Goal: Task Accomplishment & Management: Complete application form

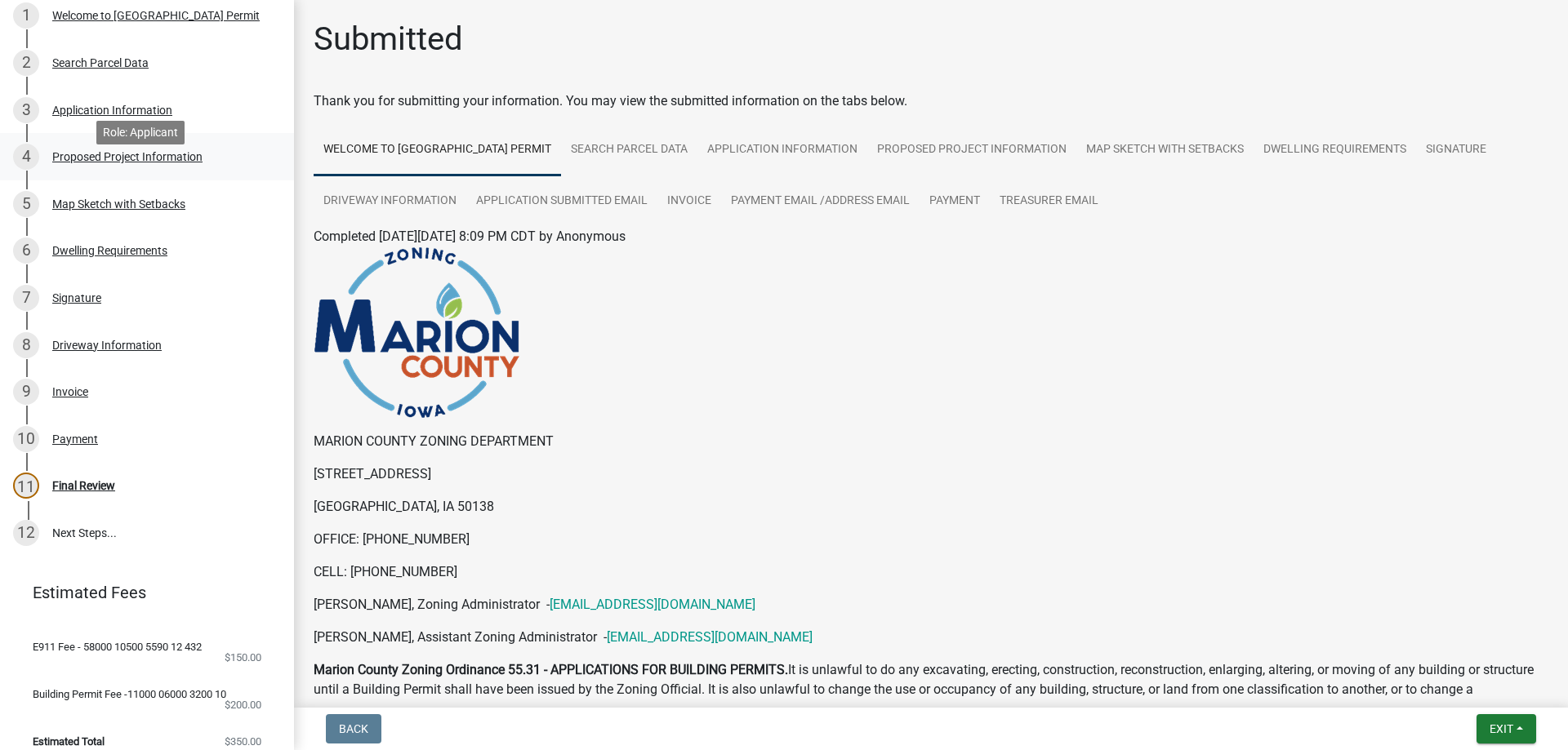
scroll to position [327, 0]
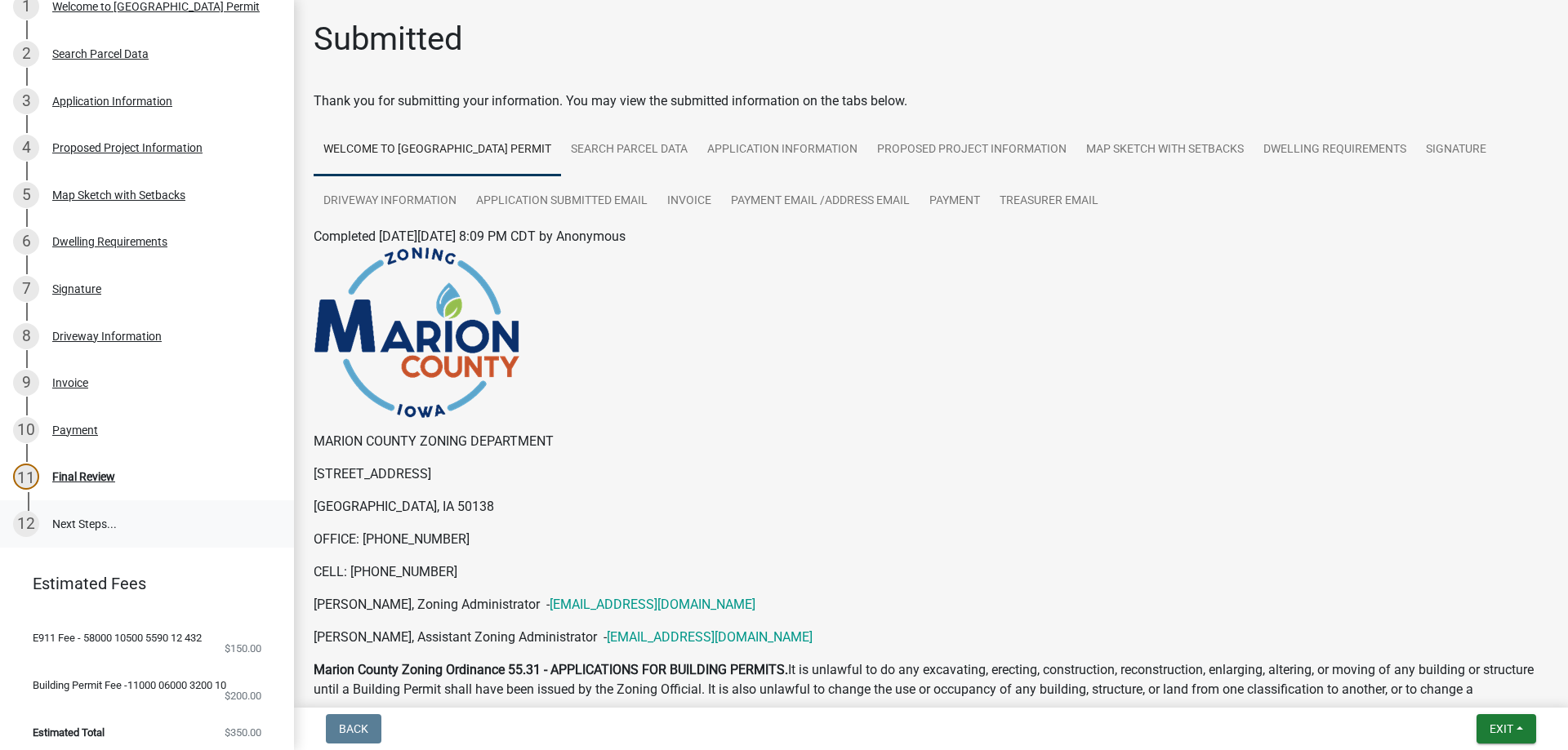
click at [99, 530] on link "12 Next Steps..." at bounding box center [146, 524] width 294 height 47
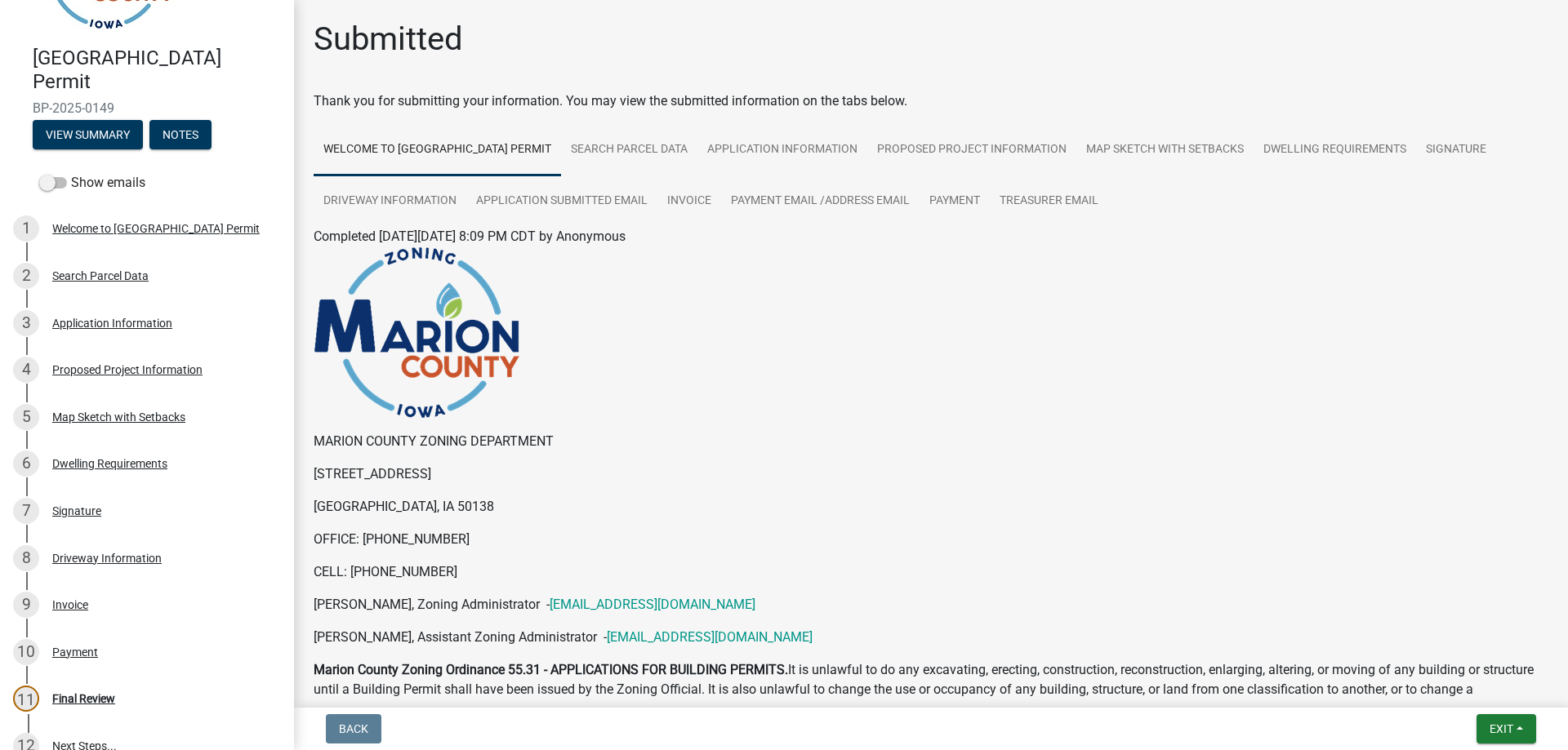
scroll to position [0, 0]
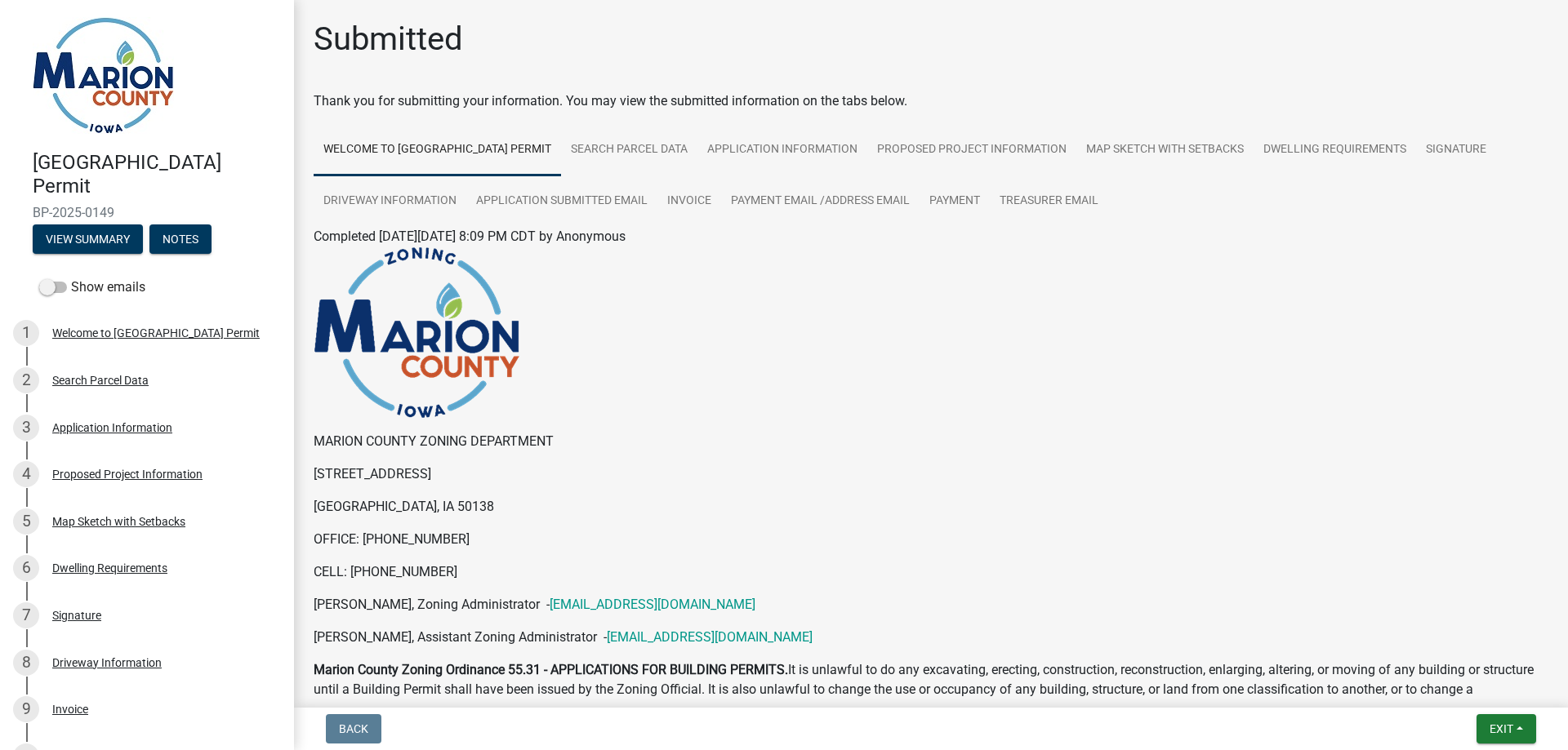
click at [87, 126] on img at bounding box center [103, 76] width 141 height 116
click at [77, 239] on button "View Summary" at bounding box center [87, 239] width 111 height 29
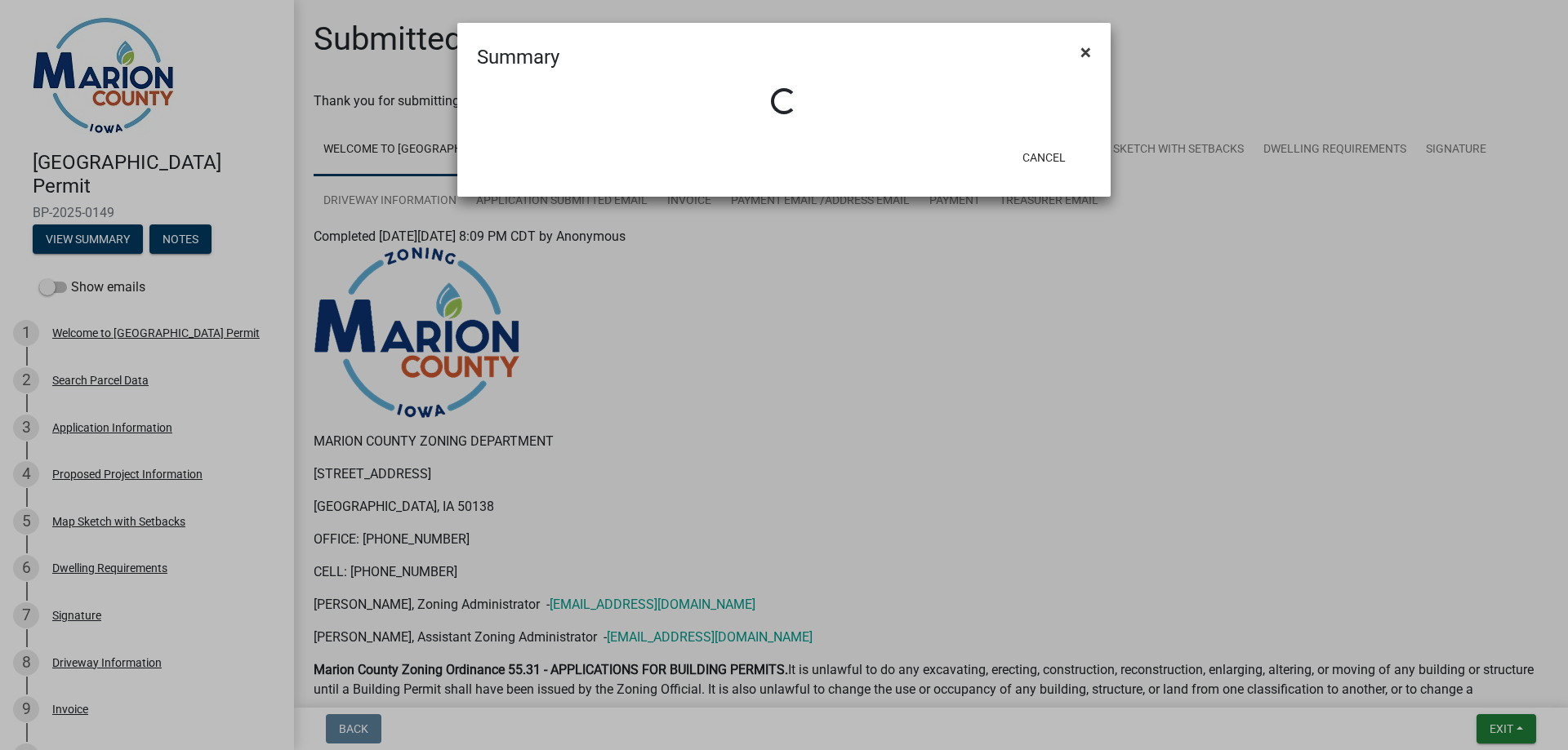
drag, startPoint x: 1086, startPoint y: 46, endPoint x: 1069, endPoint y: 91, distance: 48.1
click at [1086, 46] on span "×" at bounding box center [1086, 52] width 11 height 22
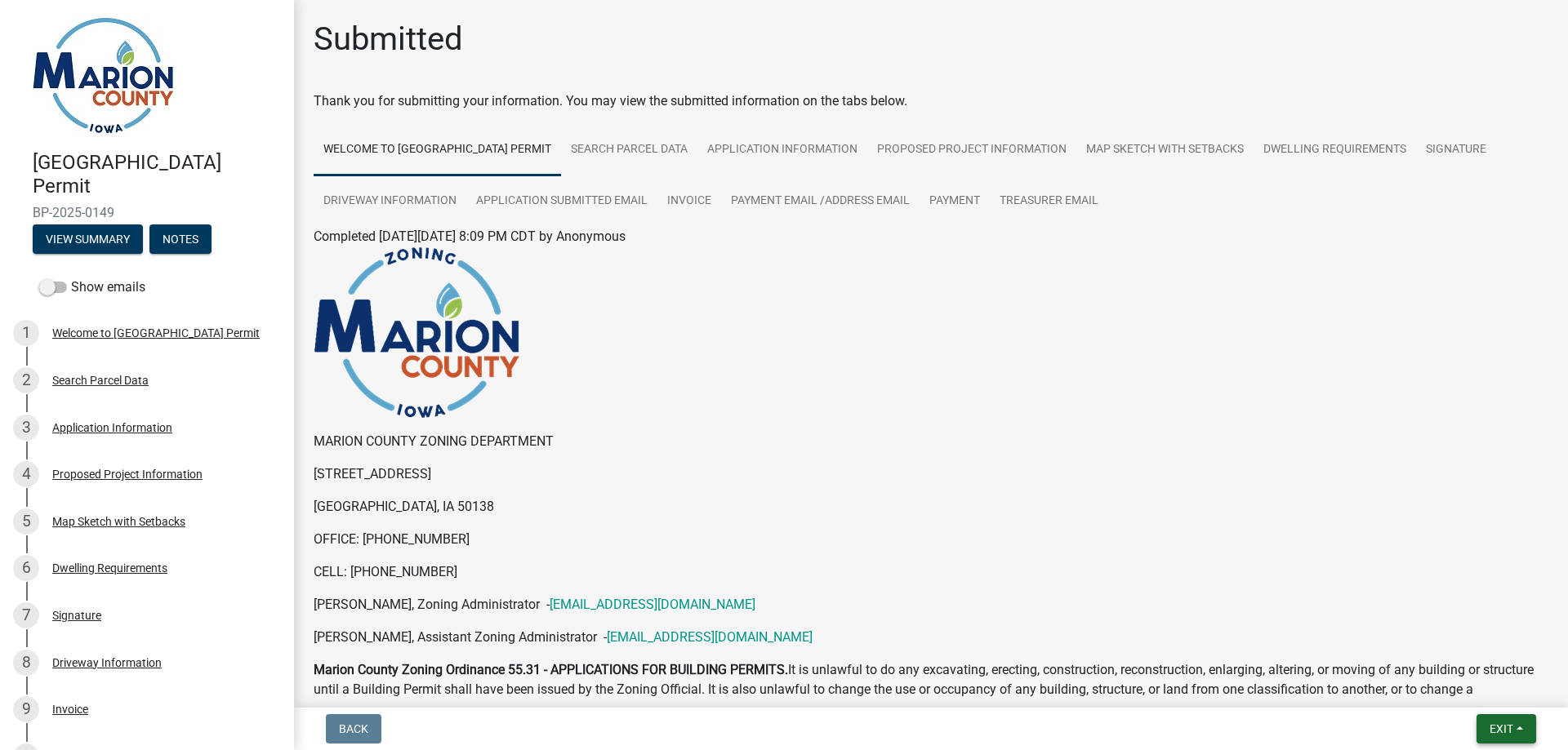
click at [1498, 732] on span "Exit" at bounding box center [1501, 729] width 23 height 13
click at [1468, 693] on button "Save & Exit" at bounding box center [1470, 686] width 131 height 39
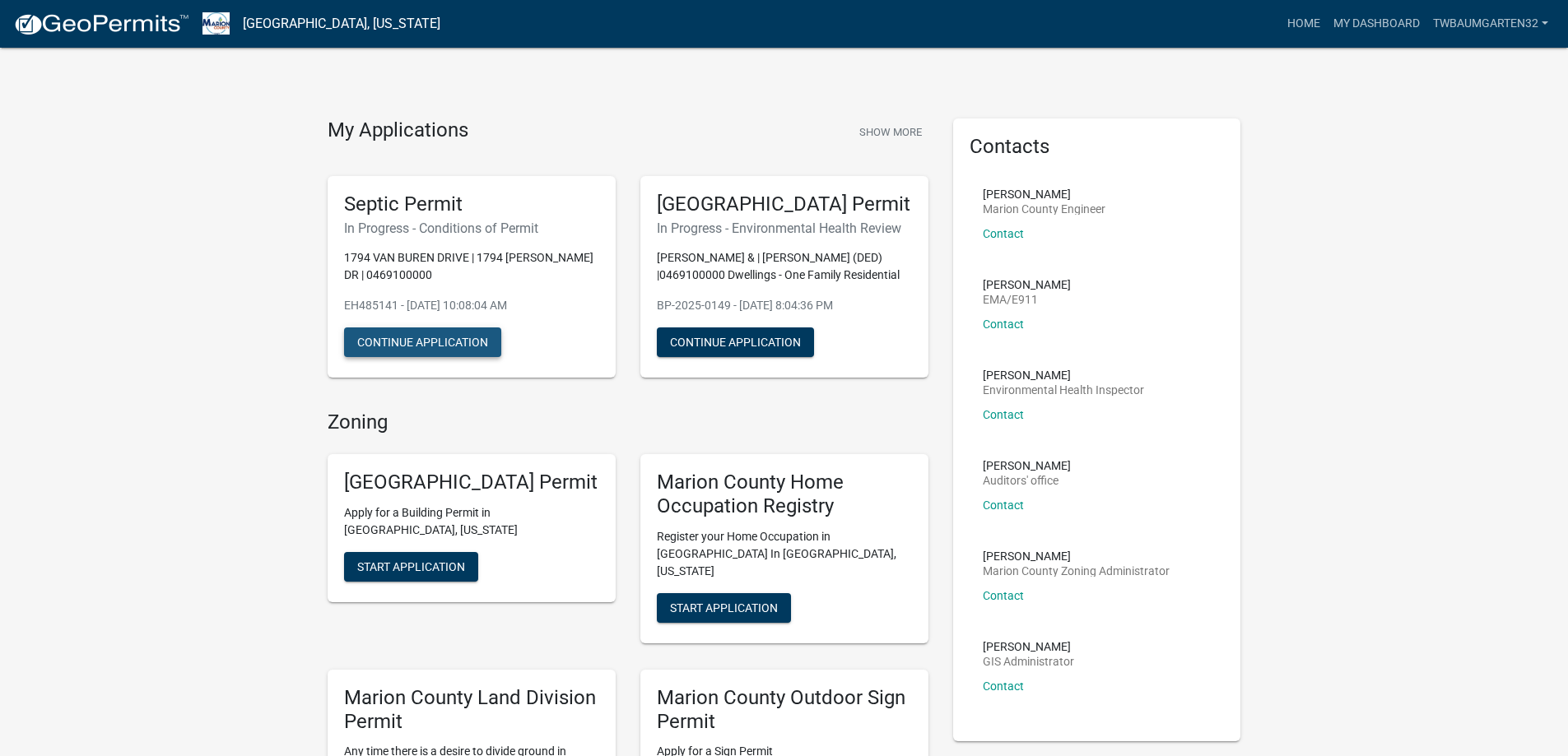
click at [474, 349] on button "Continue Application" at bounding box center [422, 342] width 157 height 29
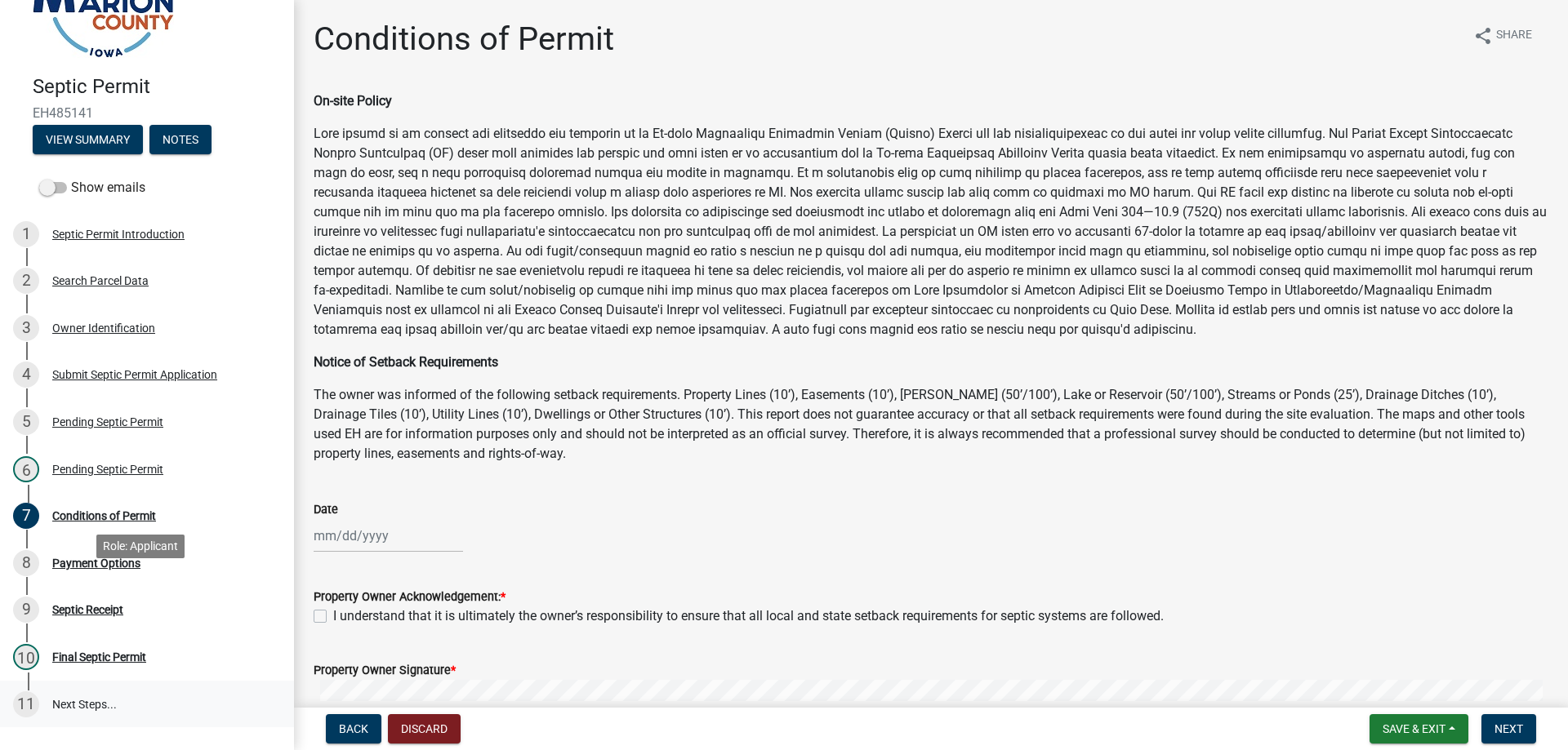
scroll to position [205, 0]
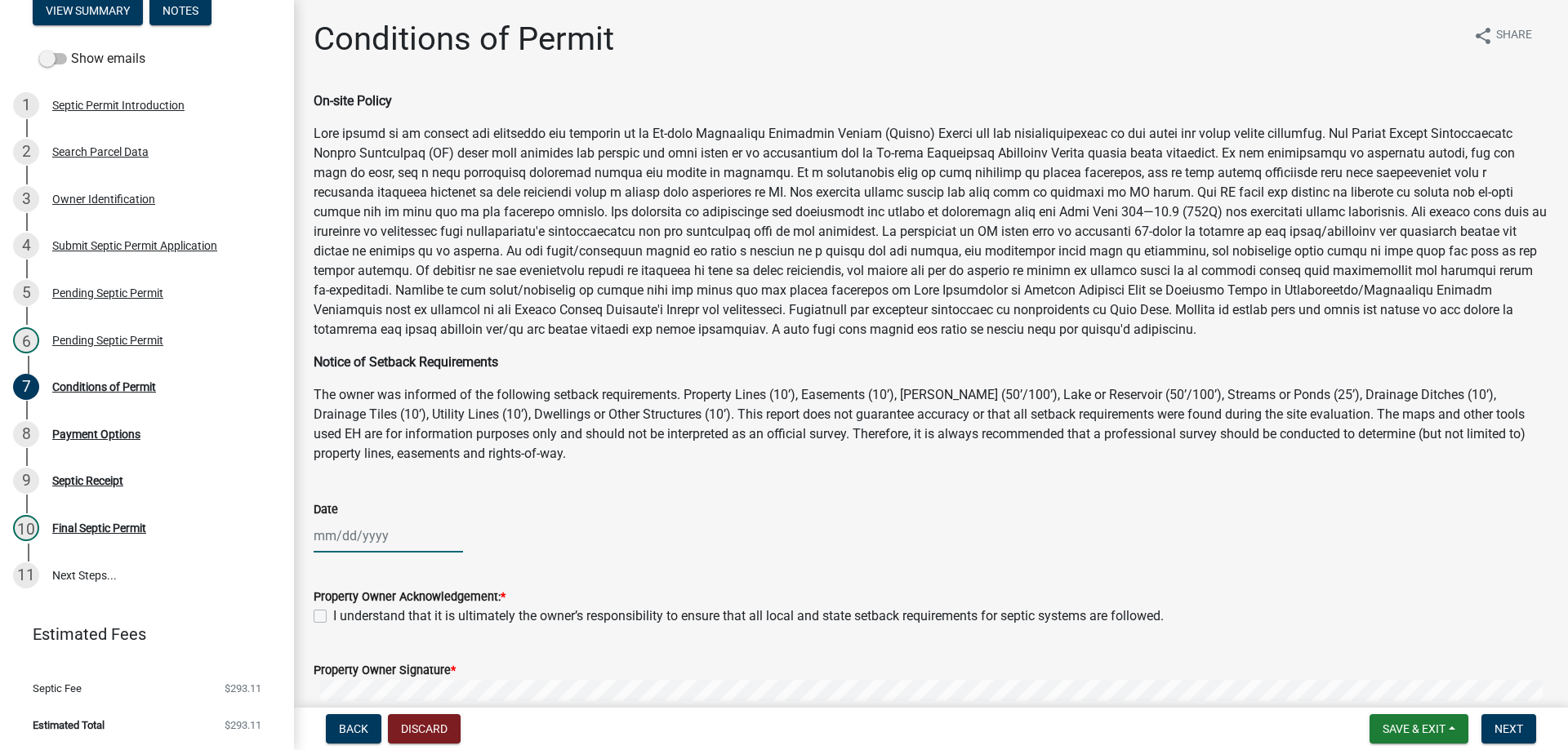
click at [372, 538] on div at bounding box center [388, 535] width 150 height 33
select select "10"
select select "2025"
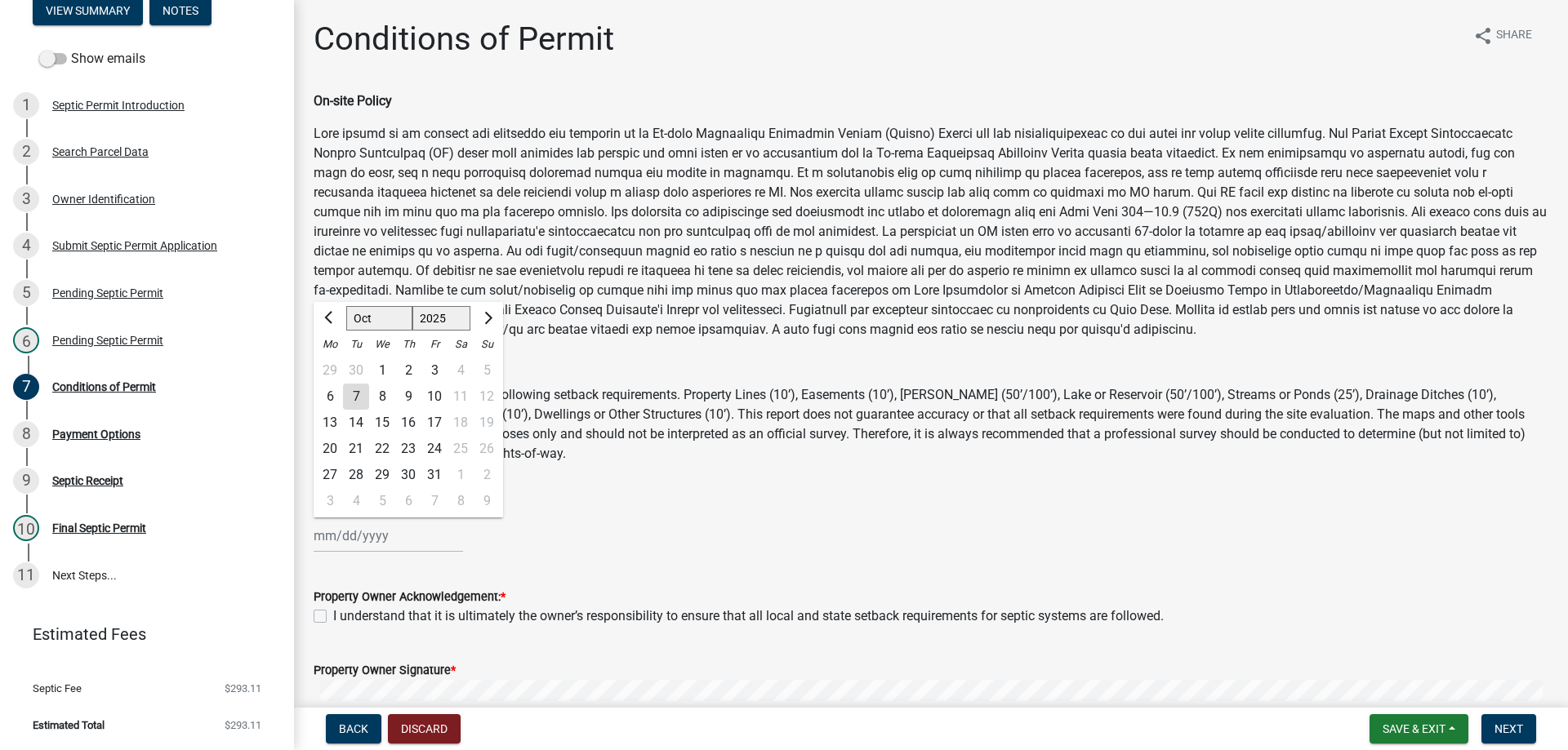
click at [363, 398] on div "7" at bounding box center [355, 396] width 26 height 26
type input "10/07/2025"
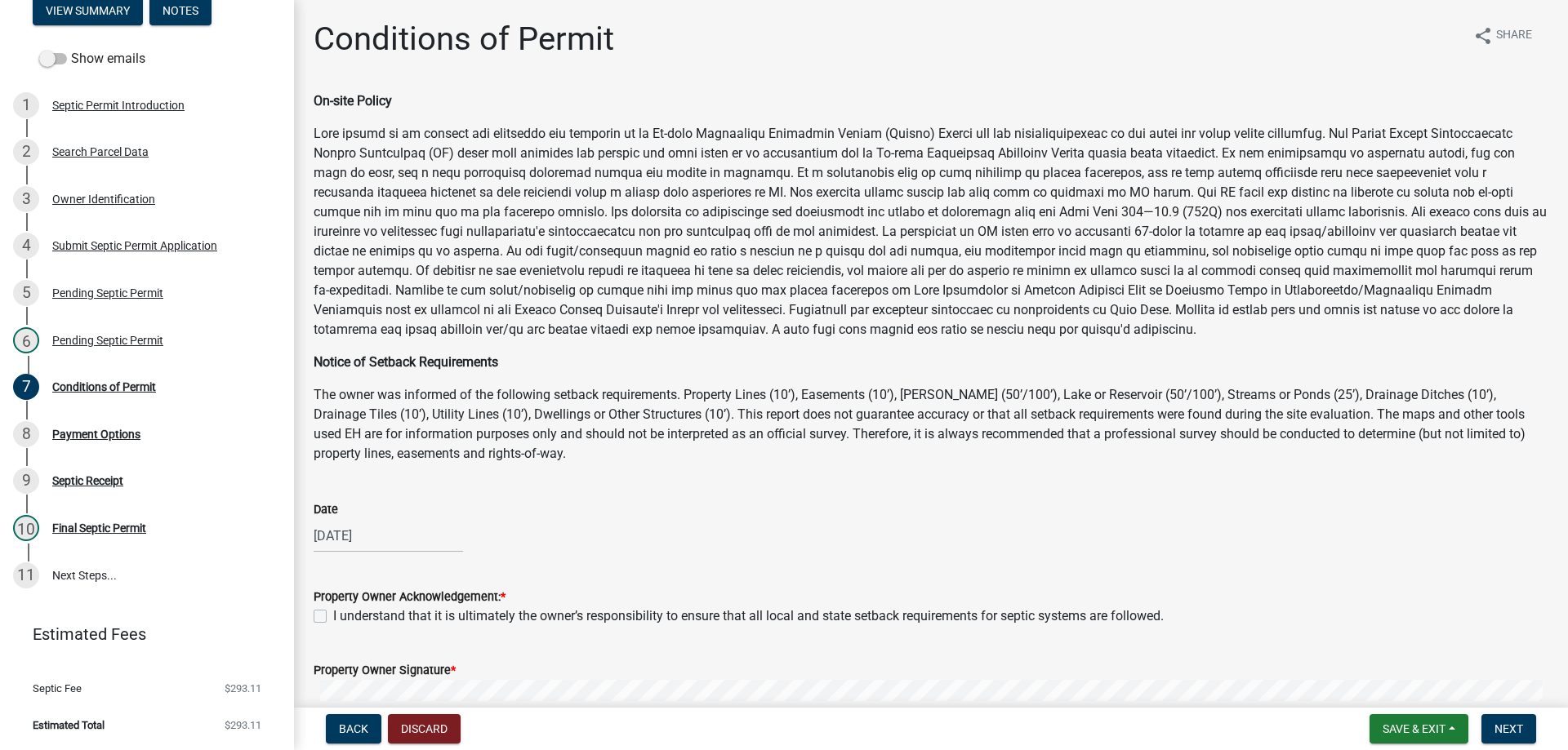
click at [334, 614] on label "I understand that it is ultimately the owner’s responsibility to ensure that al…" at bounding box center [749, 616] width 830 height 20
click at [334, 614] on input "I understand that it is ultimately the owner’s responsibility to ensure that al…" at bounding box center [339, 611] width 11 height 11
checkbox input "true"
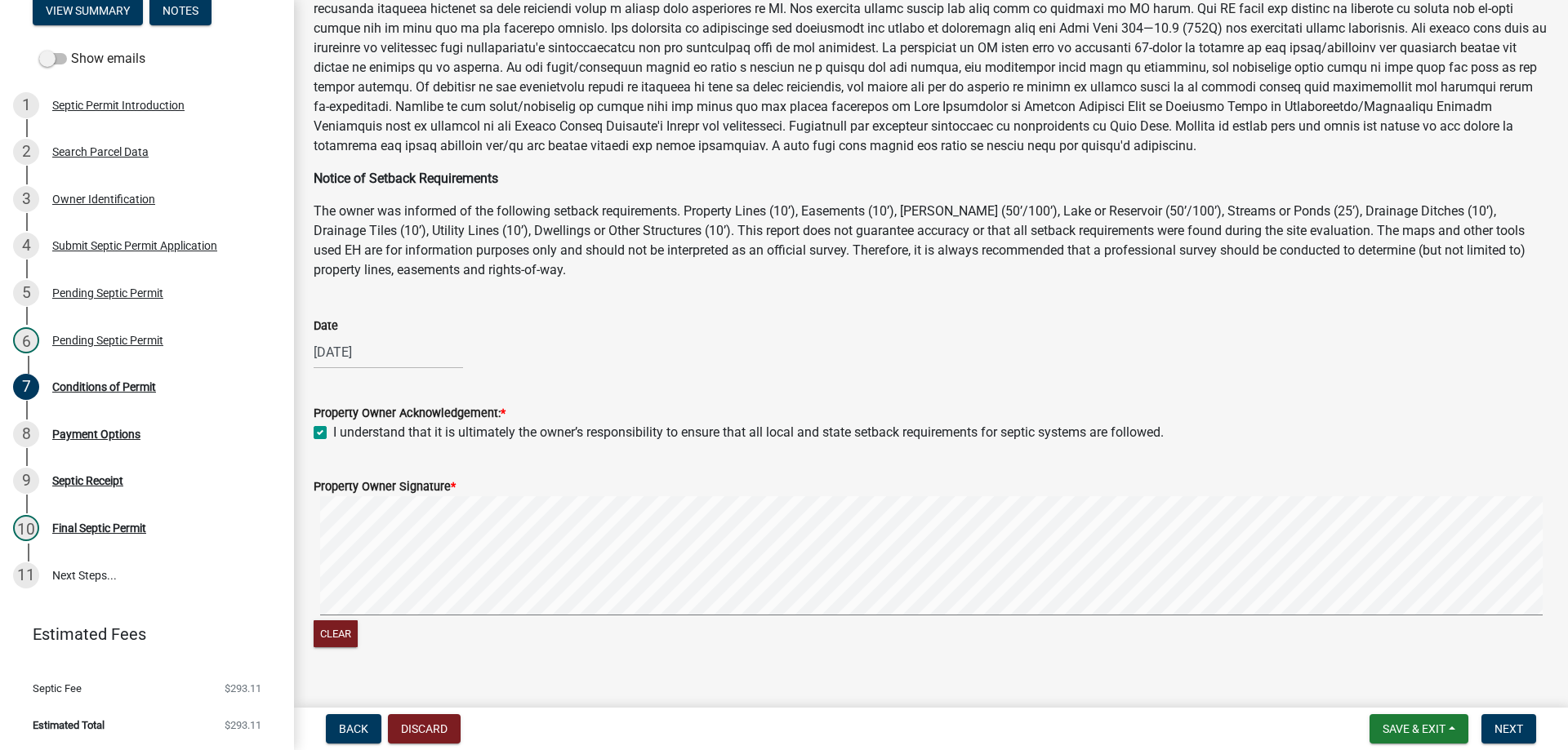
scroll to position [212, 0]
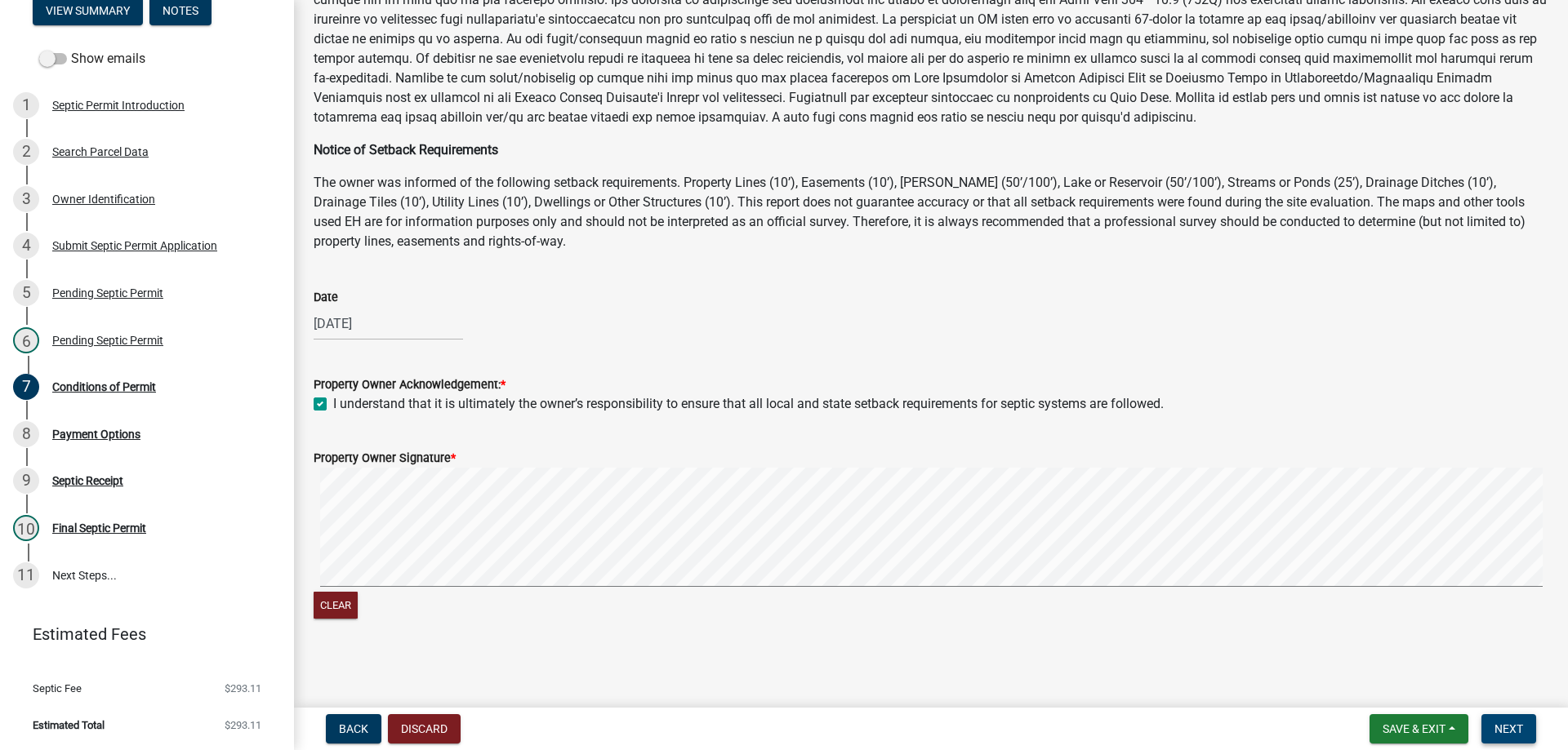
click at [1501, 720] on button "Next" at bounding box center [1509, 728] width 55 height 29
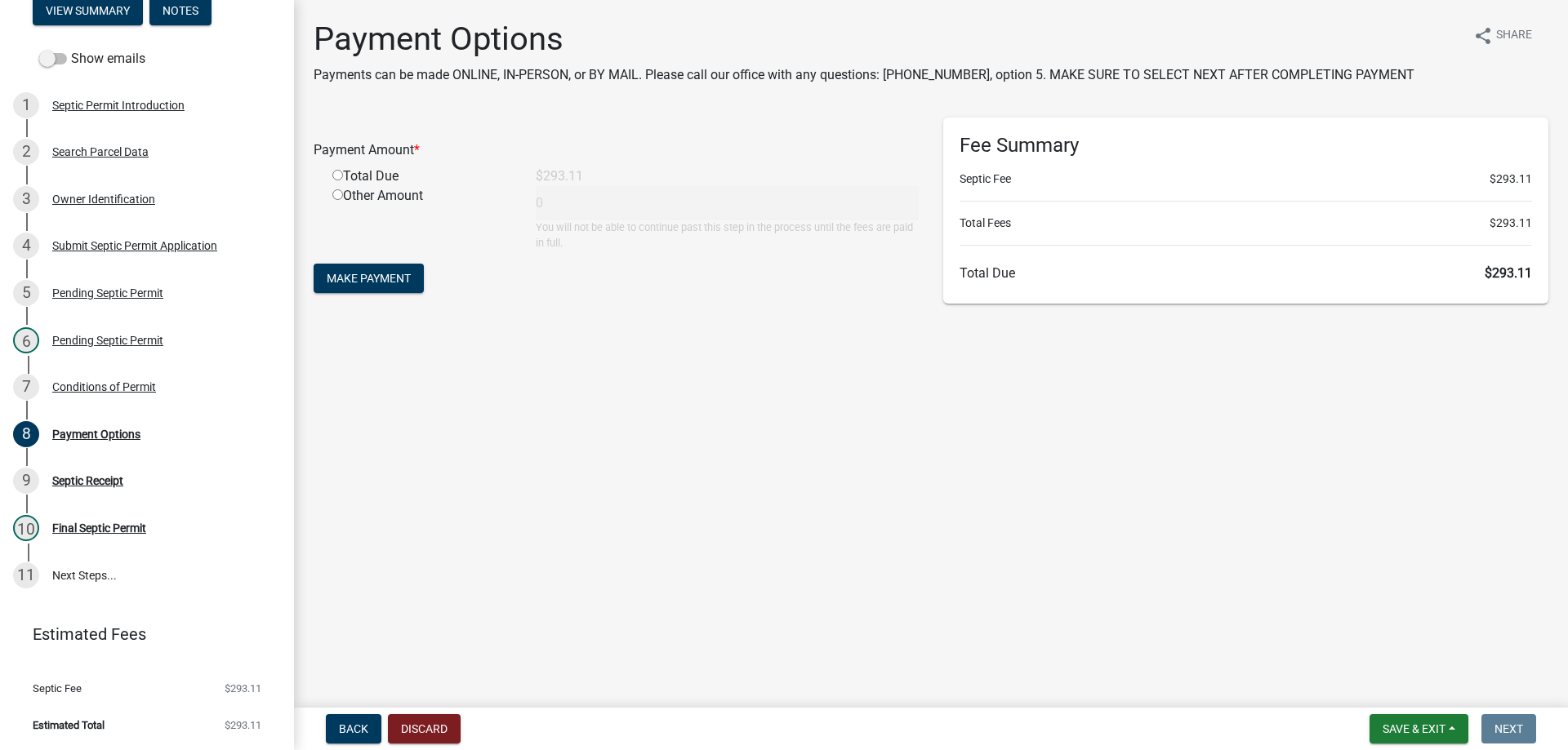
click at [329, 175] on div "Total Due" at bounding box center [422, 176] width 203 height 20
click at [337, 176] on input "radio" at bounding box center [338, 175] width 11 height 11
radio input "true"
type input "293.11"
click at [369, 279] on span "Make Payment" at bounding box center [369, 279] width 84 height 13
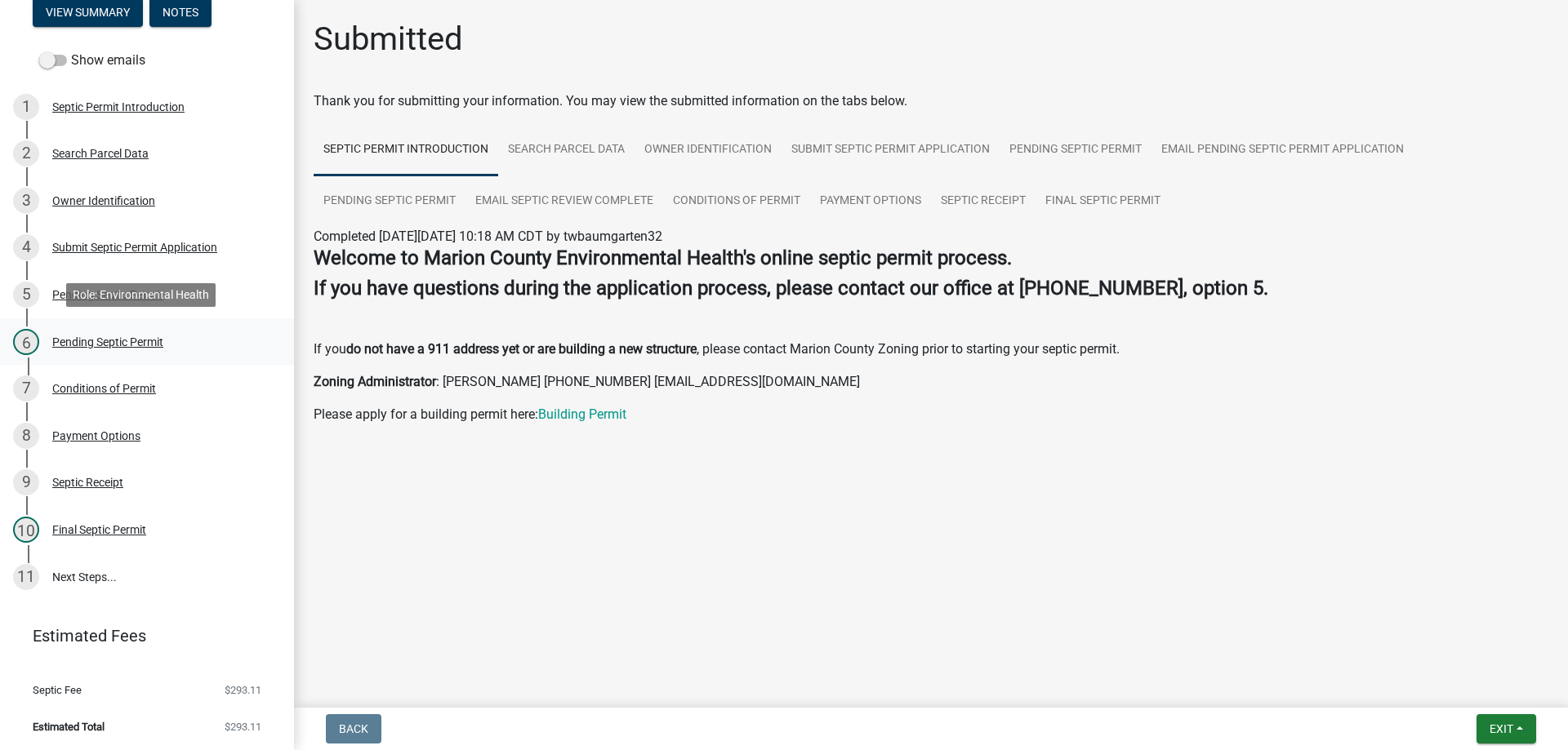
scroll to position [205, 0]
click at [126, 565] on link "11 Next Steps..." at bounding box center [146, 575] width 294 height 47
click at [1512, 733] on span "Exit" at bounding box center [1501, 729] width 23 height 13
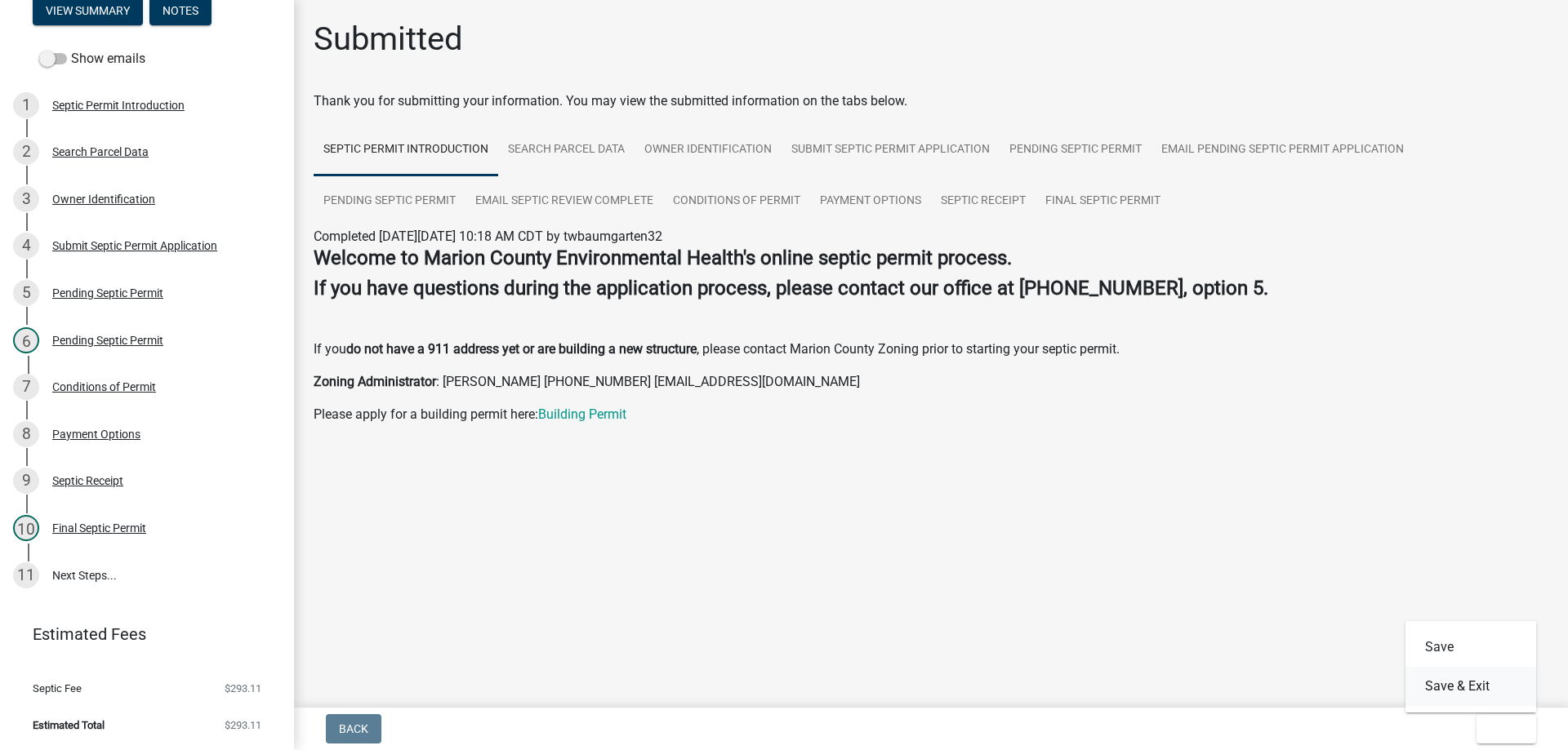
click at [1463, 680] on button "Save & Exit" at bounding box center [1470, 686] width 131 height 39
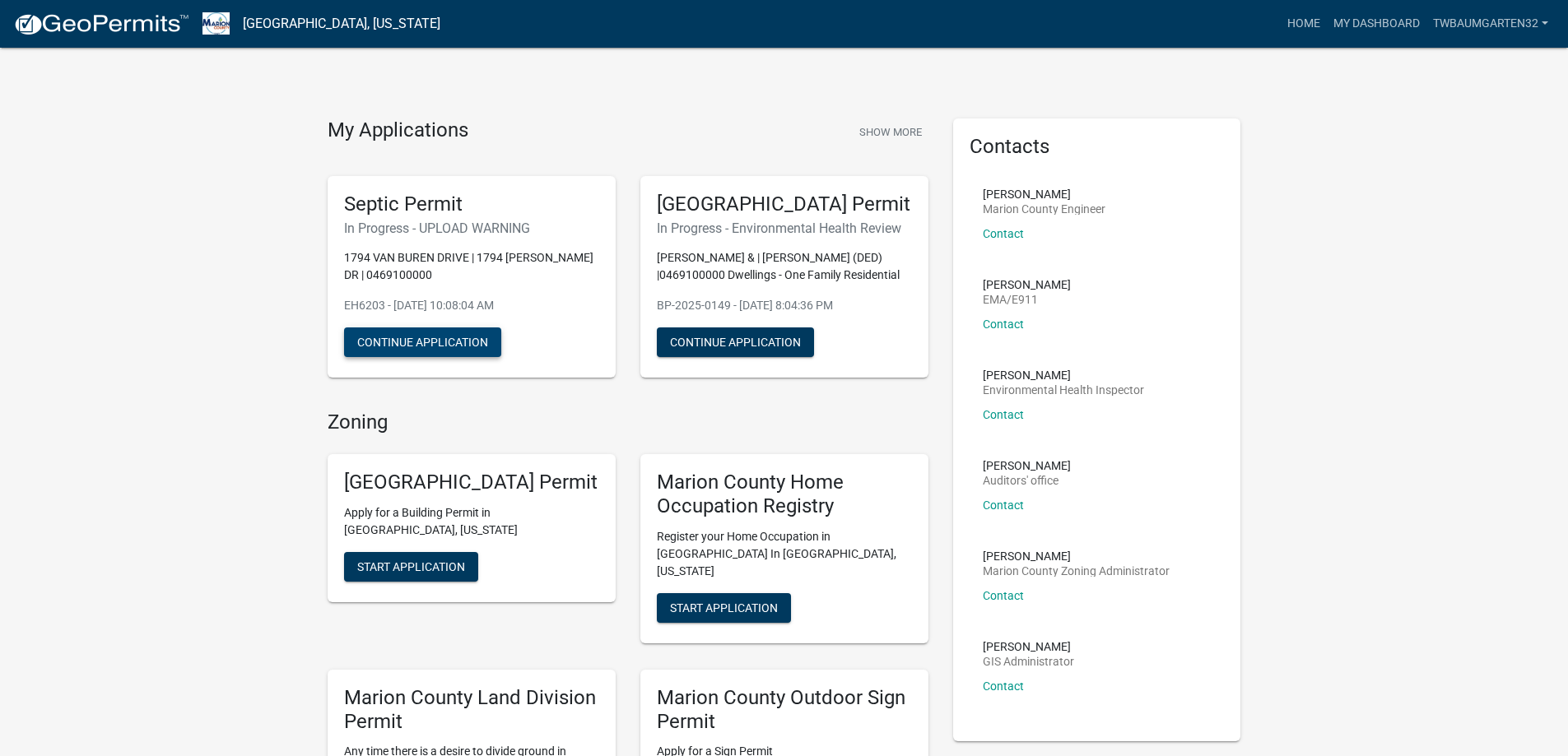
click at [408, 351] on button "Continue Application" at bounding box center [422, 342] width 157 height 29
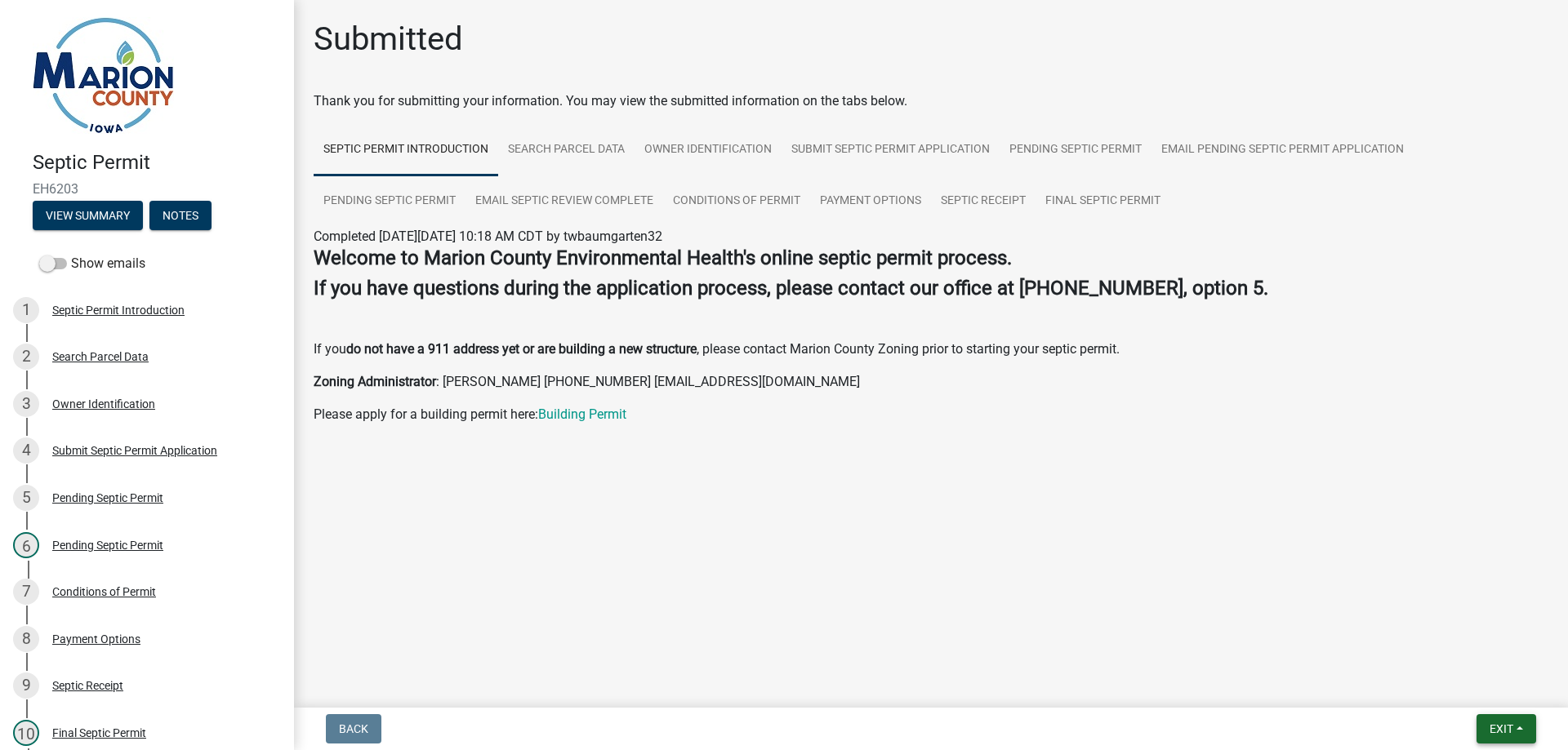
click at [1519, 735] on button "Exit" at bounding box center [1506, 728] width 60 height 29
click at [1467, 690] on button "Save & Exit" at bounding box center [1470, 686] width 131 height 39
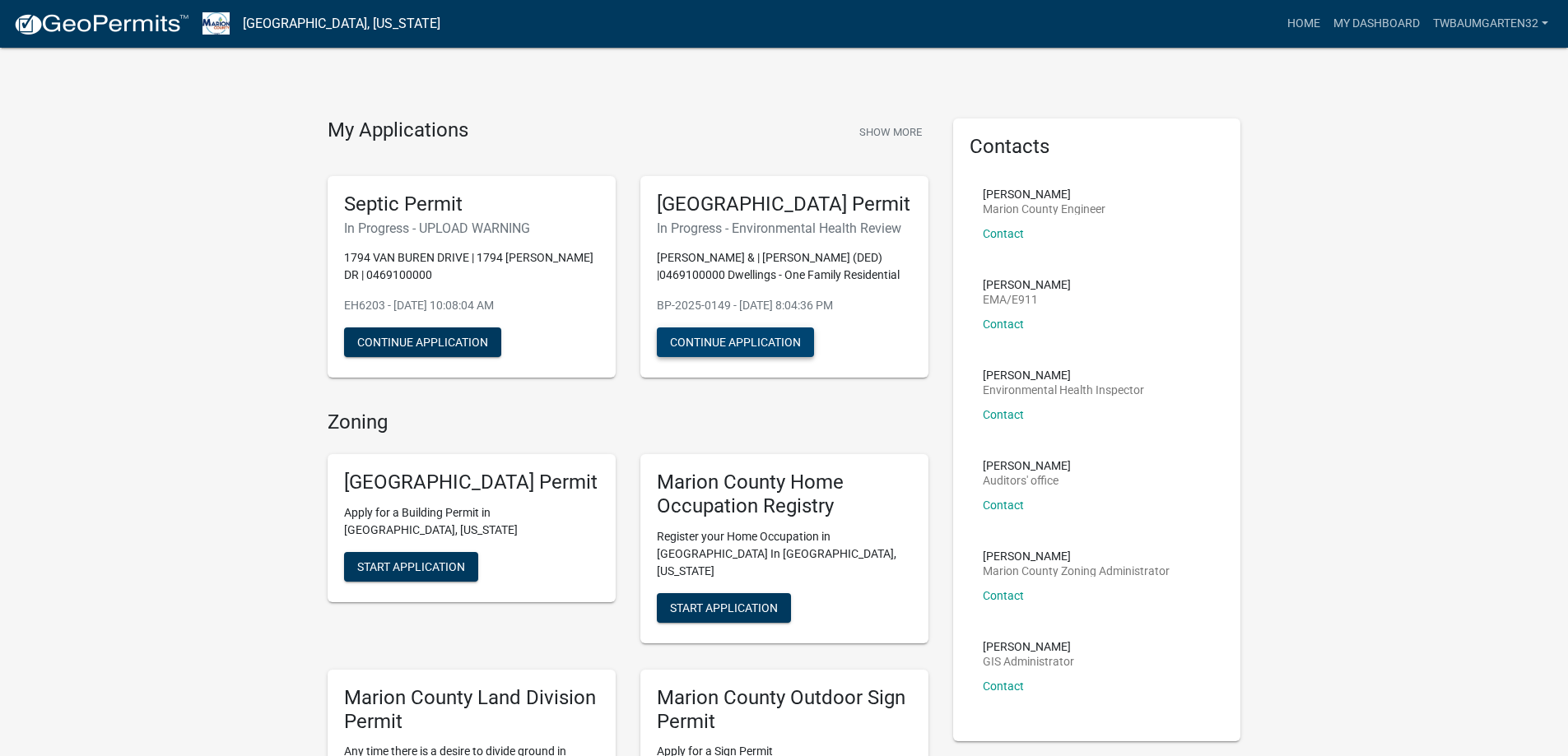
click at [748, 357] on button "Continue Application" at bounding box center [735, 342] width 157 height 29
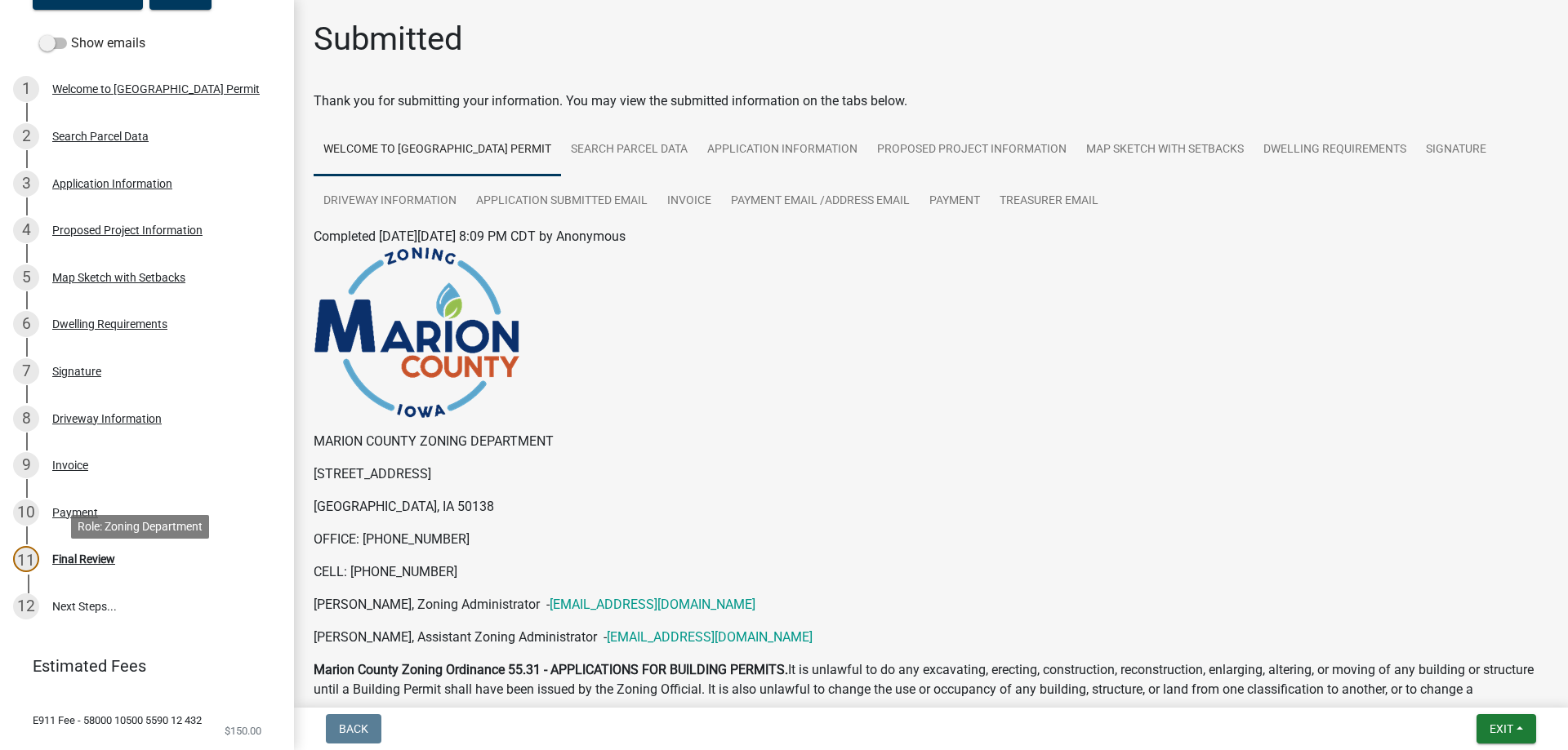
scroll to position [244, 0]
click at [78, 517] on div "Payment" at bounding box center [75, 512] width 46 height 12
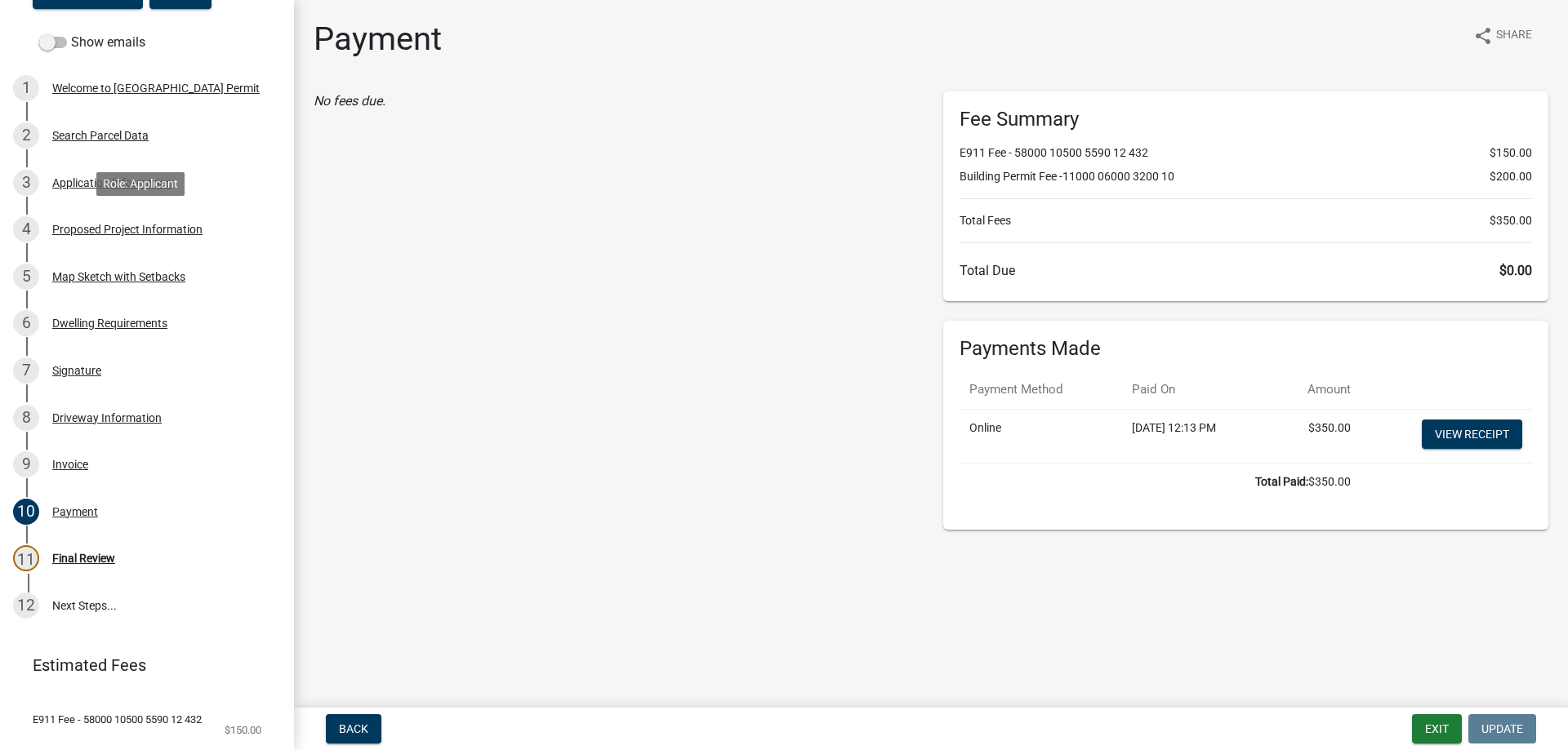
scroll to position [0, 0]
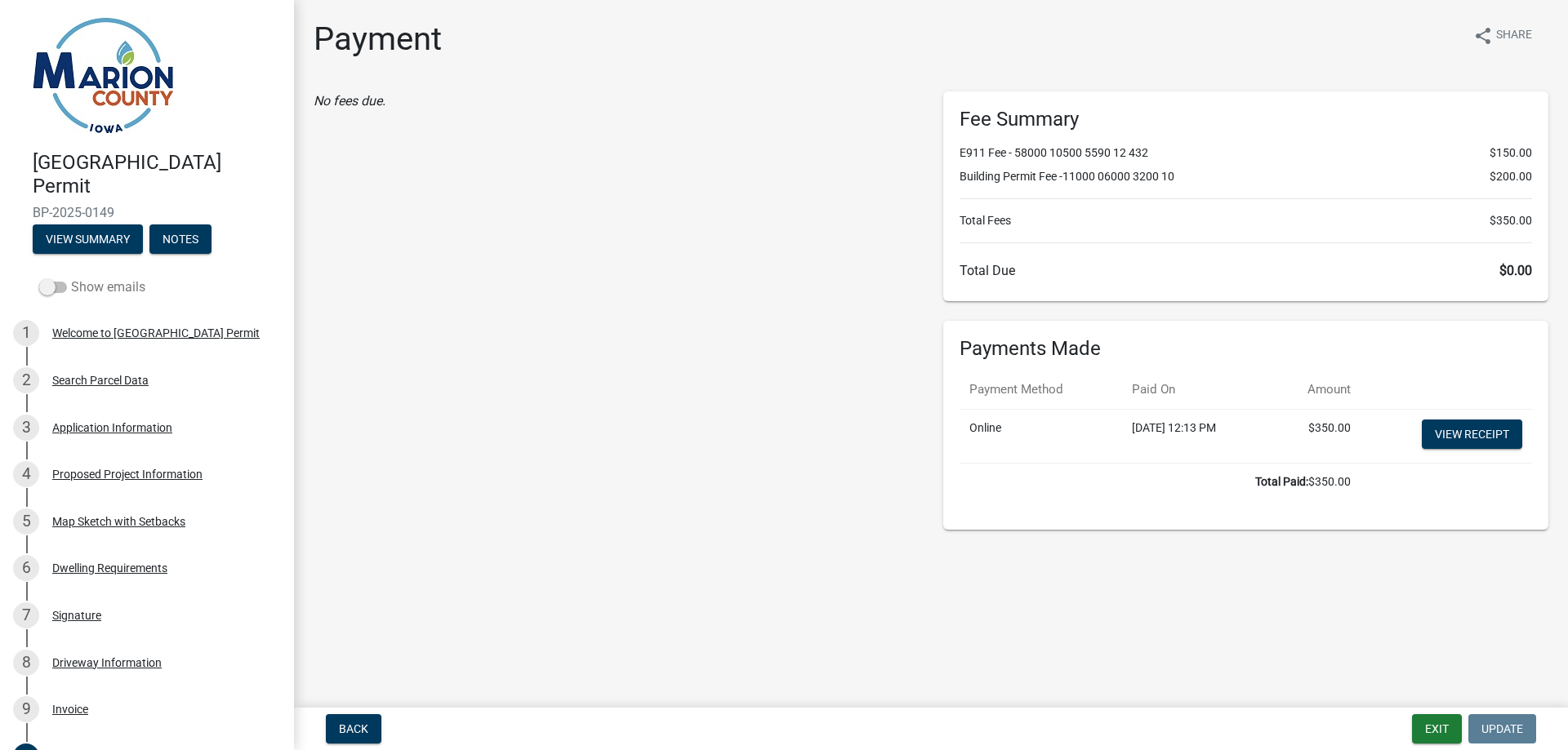
click at [52, 290] on span at bounding box center [52, 288] width 27 height 12
click at [71, 278] on input "Show emails" at bounding box center [71, 278] width 0 height 0
click at [126, 240] on button "View Summary" at bounding box center [87, 239] width 111 height 29
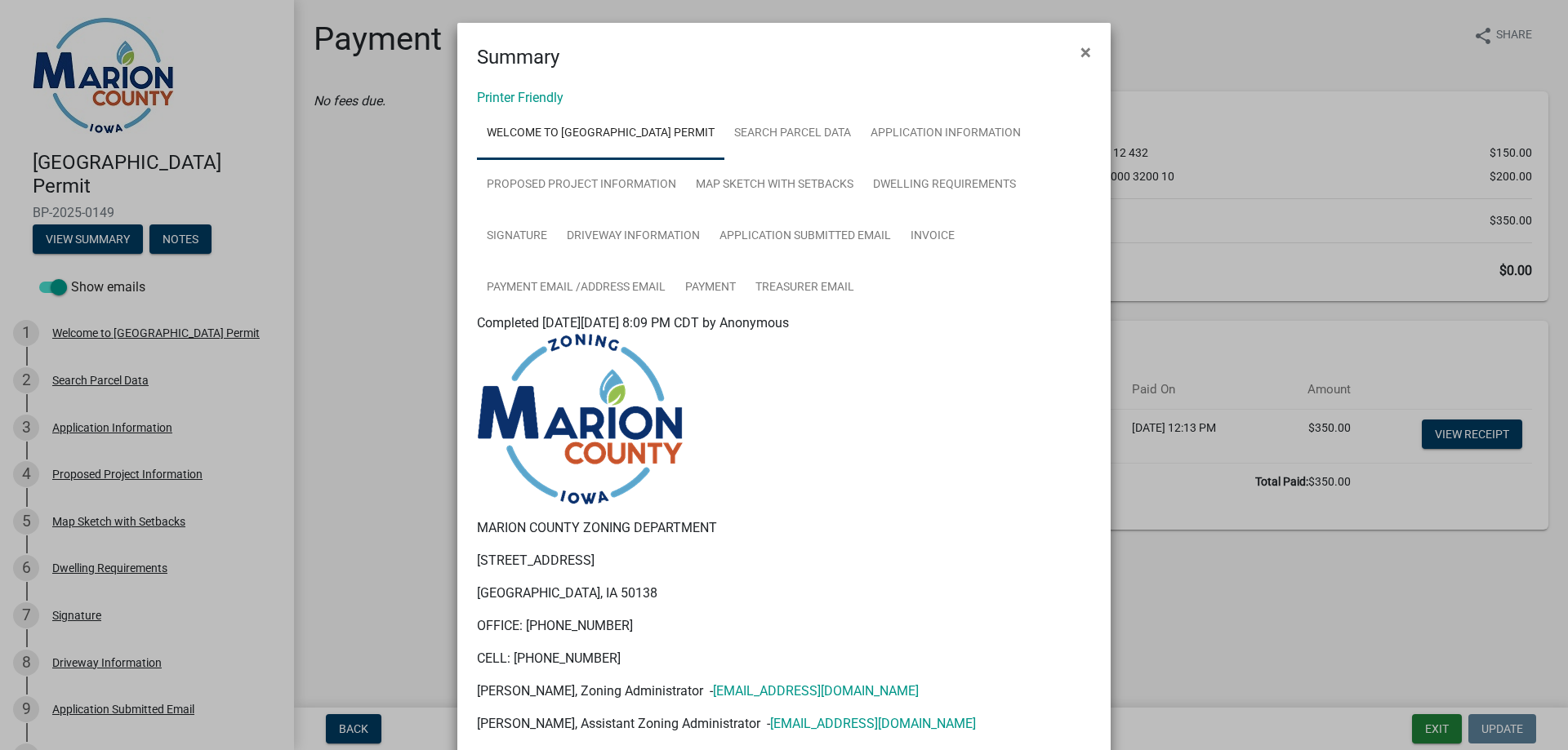
click at [1061, 161] on ul "Welcome to [GEOGRAPHIC_DATA] Permit Search Parcel Data Application Information …" at bounding box center [784, 210] width 614 height 205
click at [1082, 48] on span "×" at bounding box center [1086, 52] width 11 height 22
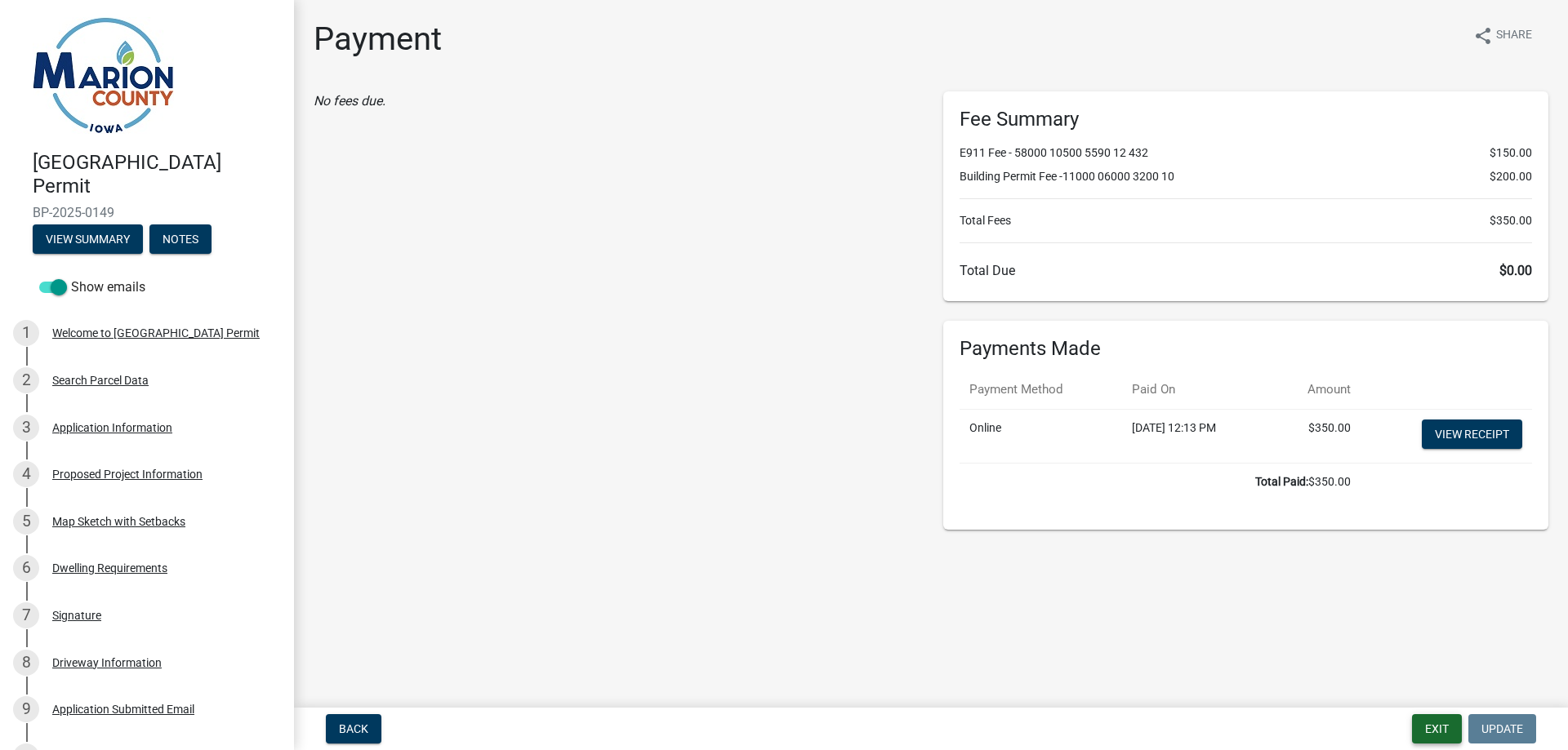
click at [1433, 734] on button "Exit" at bounding box center [1437, 728] width 50 height 29
